Goal: Find specific page/section: Find specific page/section

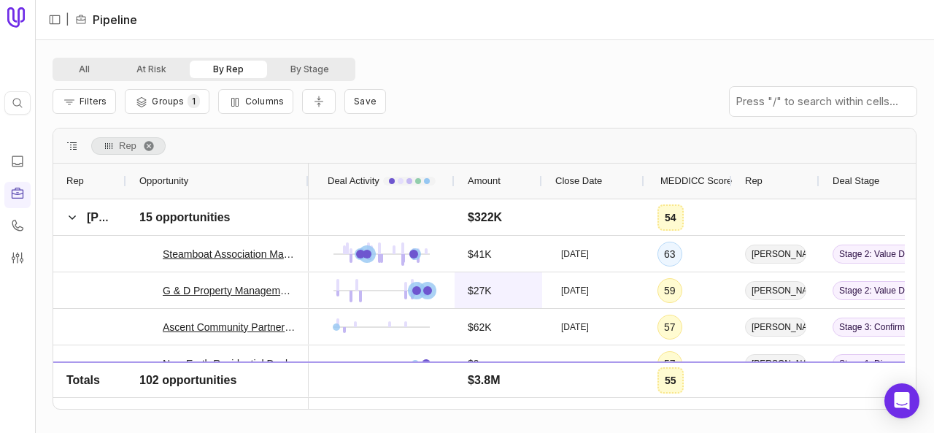
scroll to position [2481, 0]
